Goal: Task Accomplishment & Management: Manage account settings

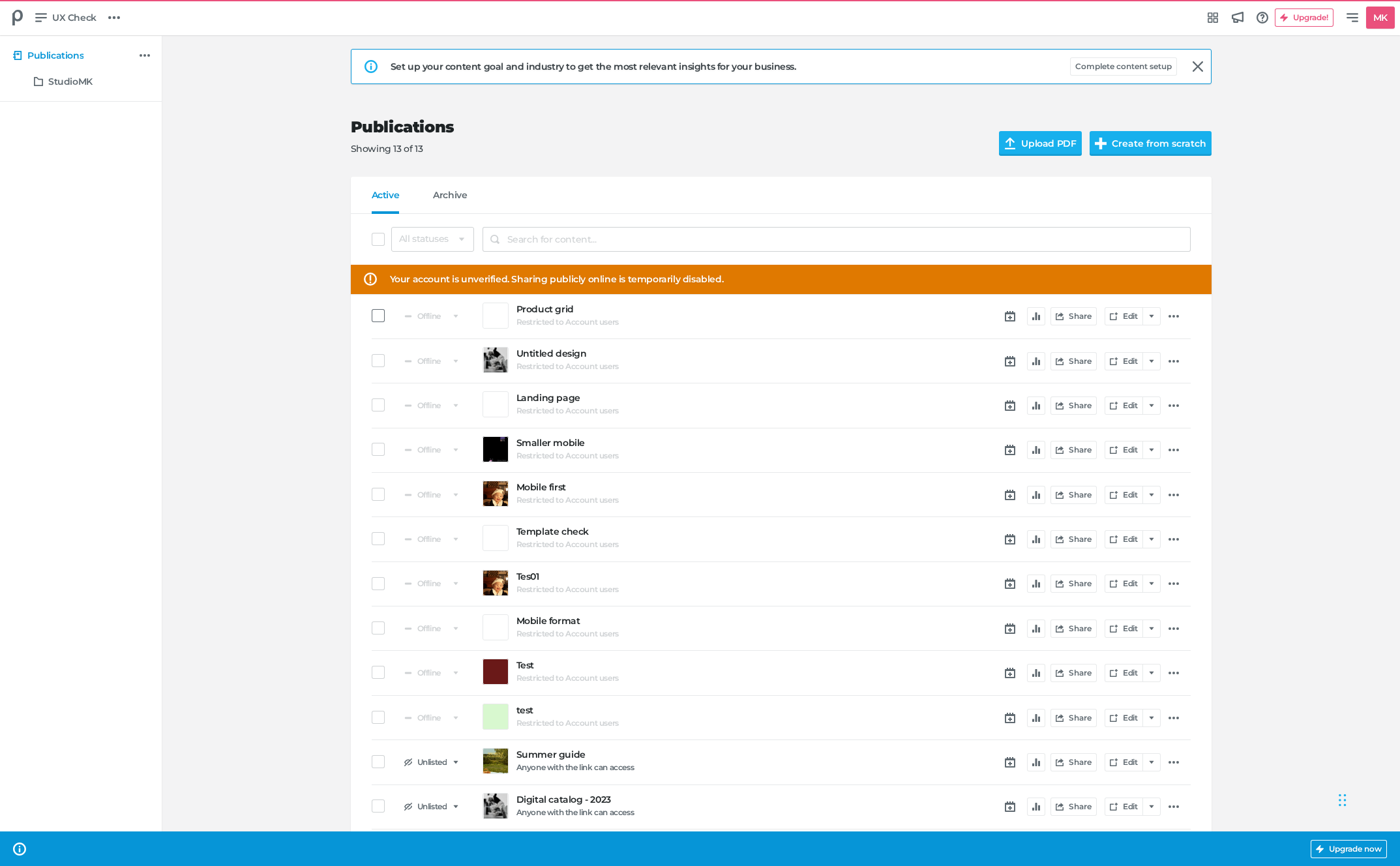
click at [379, 321] on span at bounding box center [378, 315] width 13 height 13
click at [372, 315] on input "checkbox" at bounding box center [372, 315] width 0 height 0
click at [1140, 233] on button "Edit details" at bounding box center [1150, 239] width 81 height 25
select select "se"
select select "pc"
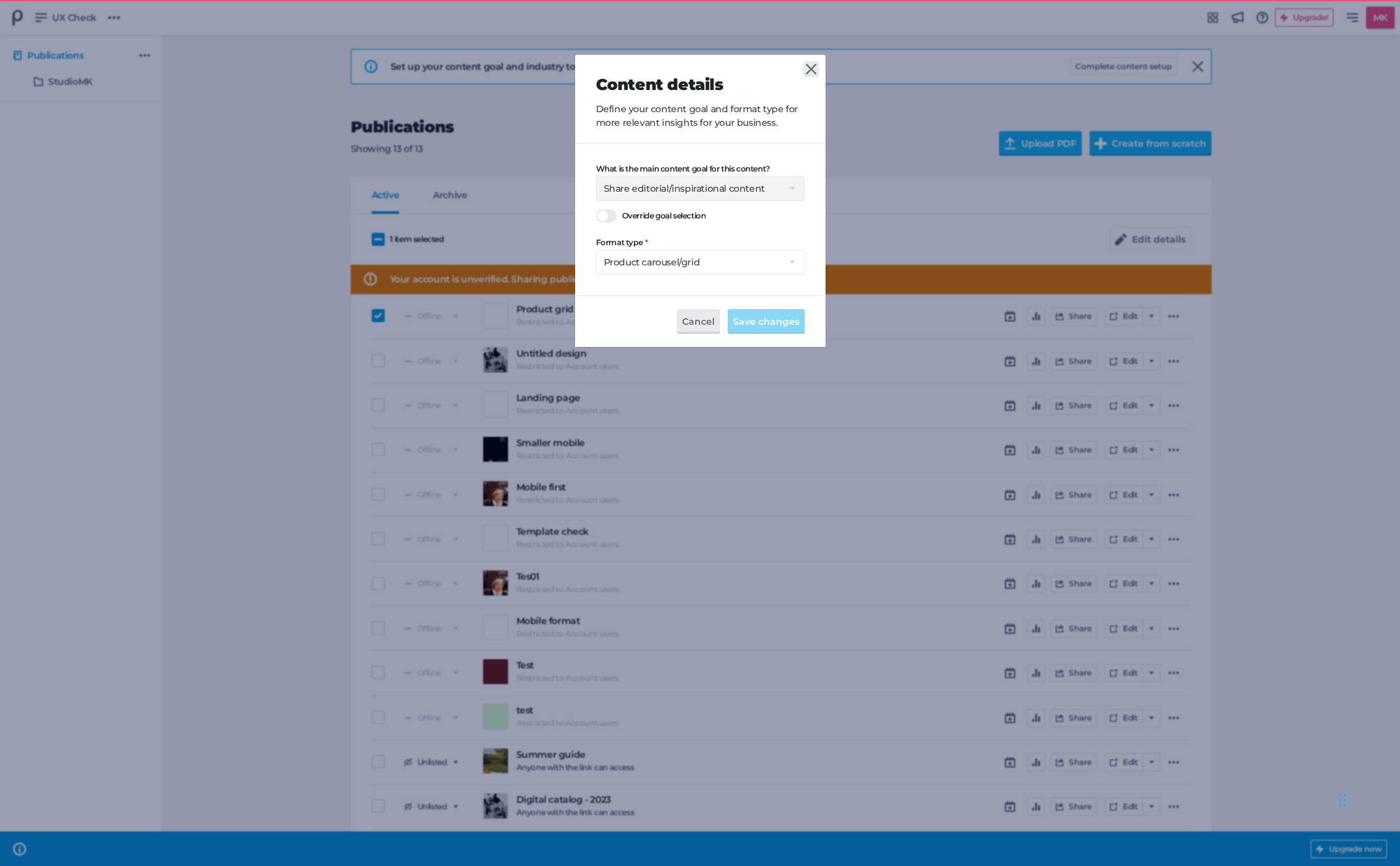
click at [810, 68] on icon at bounding box center [811, 69] width 11 height 11
